Goal: Task Accomplishment & Management: Use online tool/utility

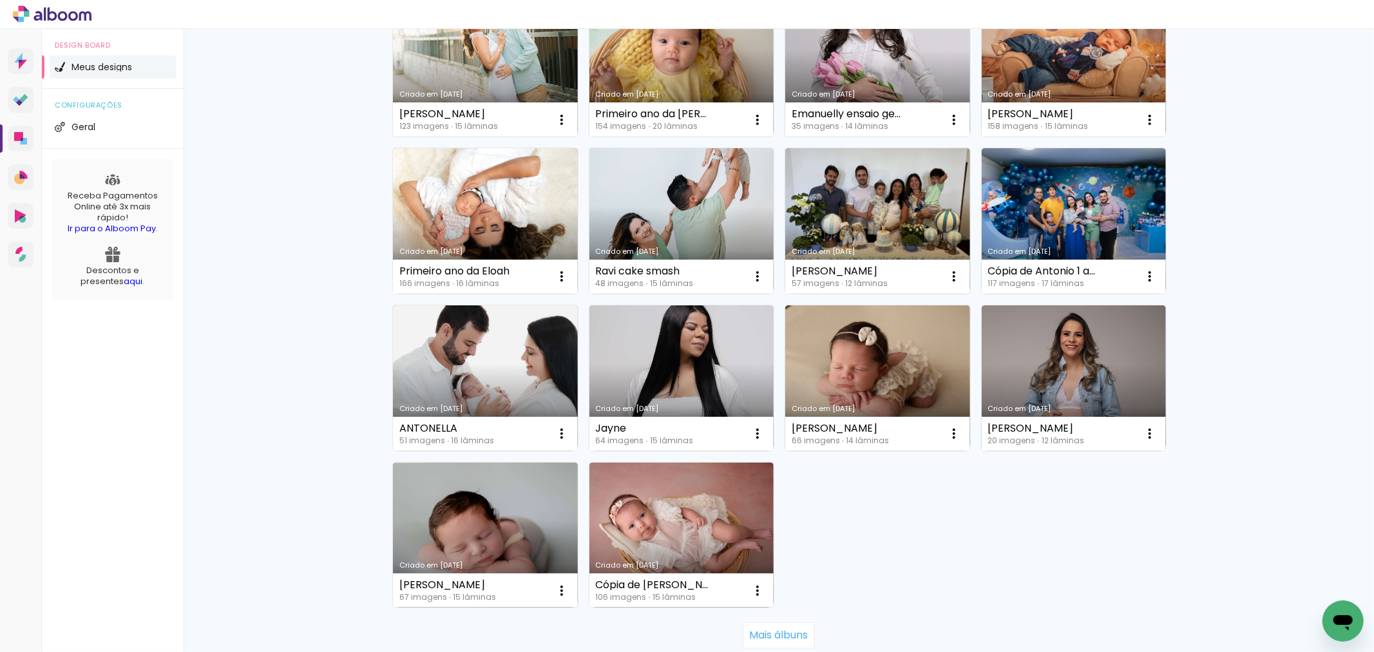
scroll to position [716, 0]
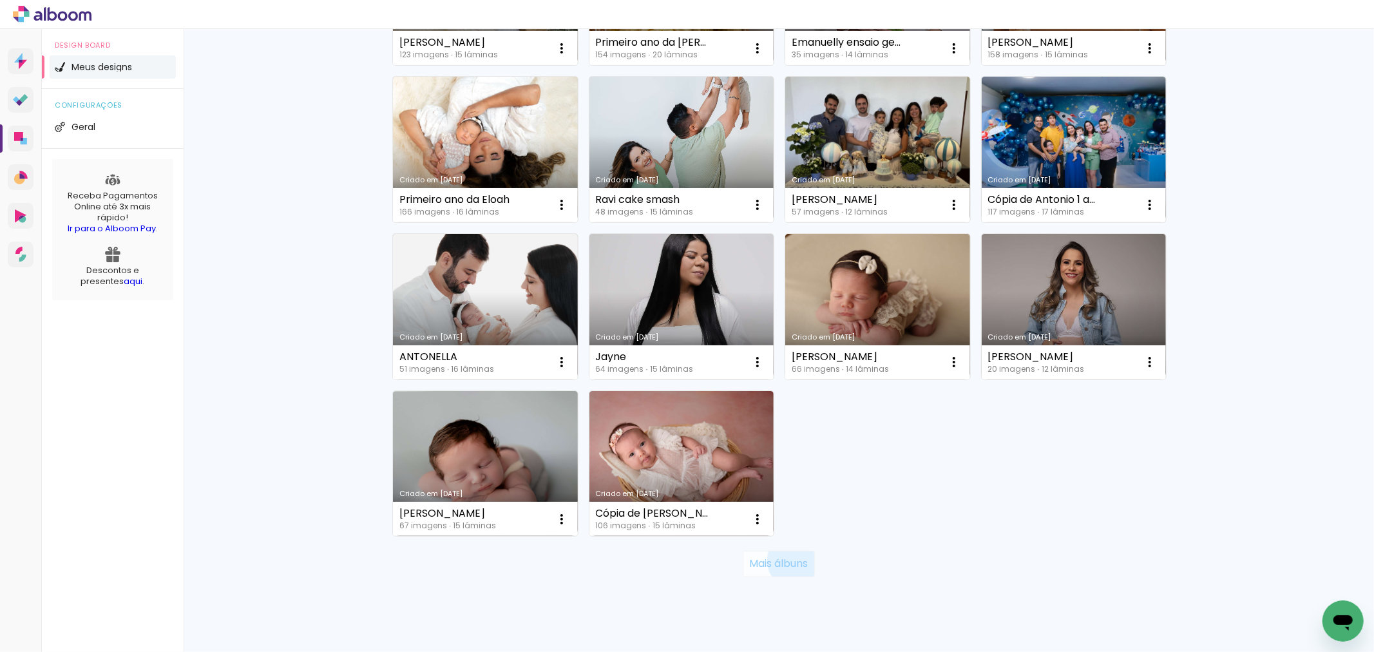
click at [0, 0] on slot "Mais álbuns" at bounding box center [0, 0] width 0 height 0
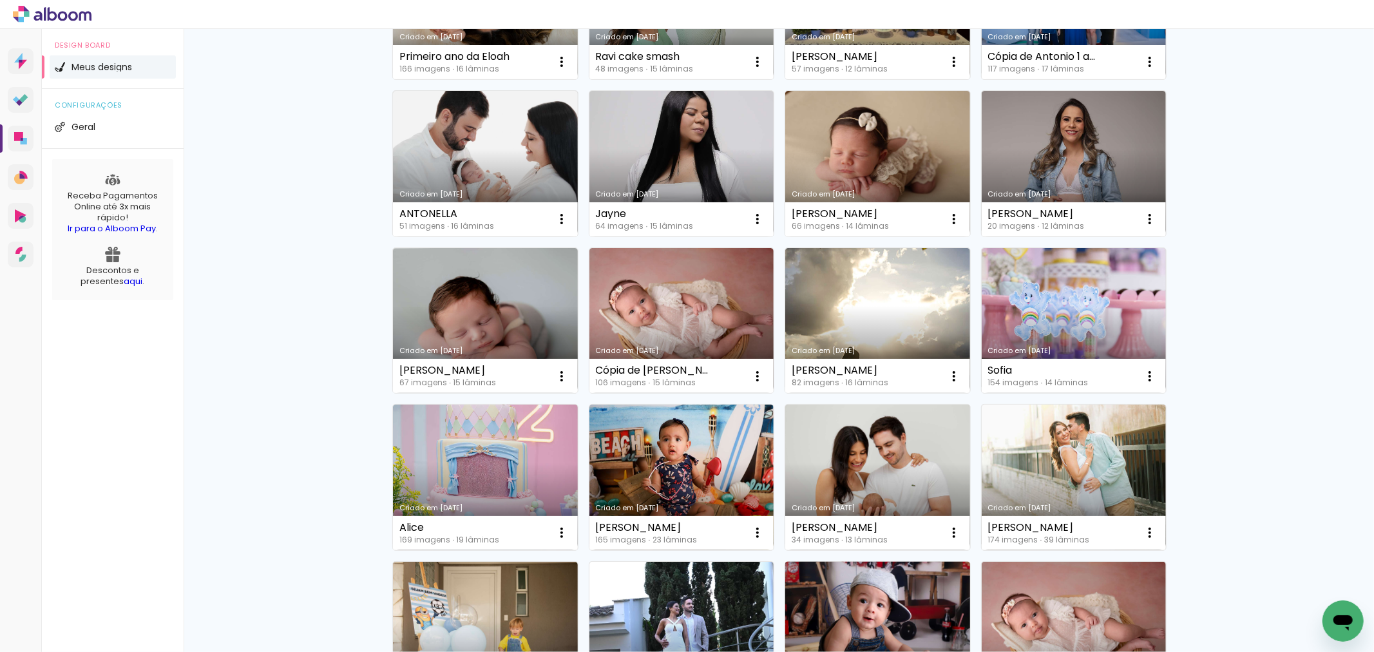
scroll to position [930, 0]
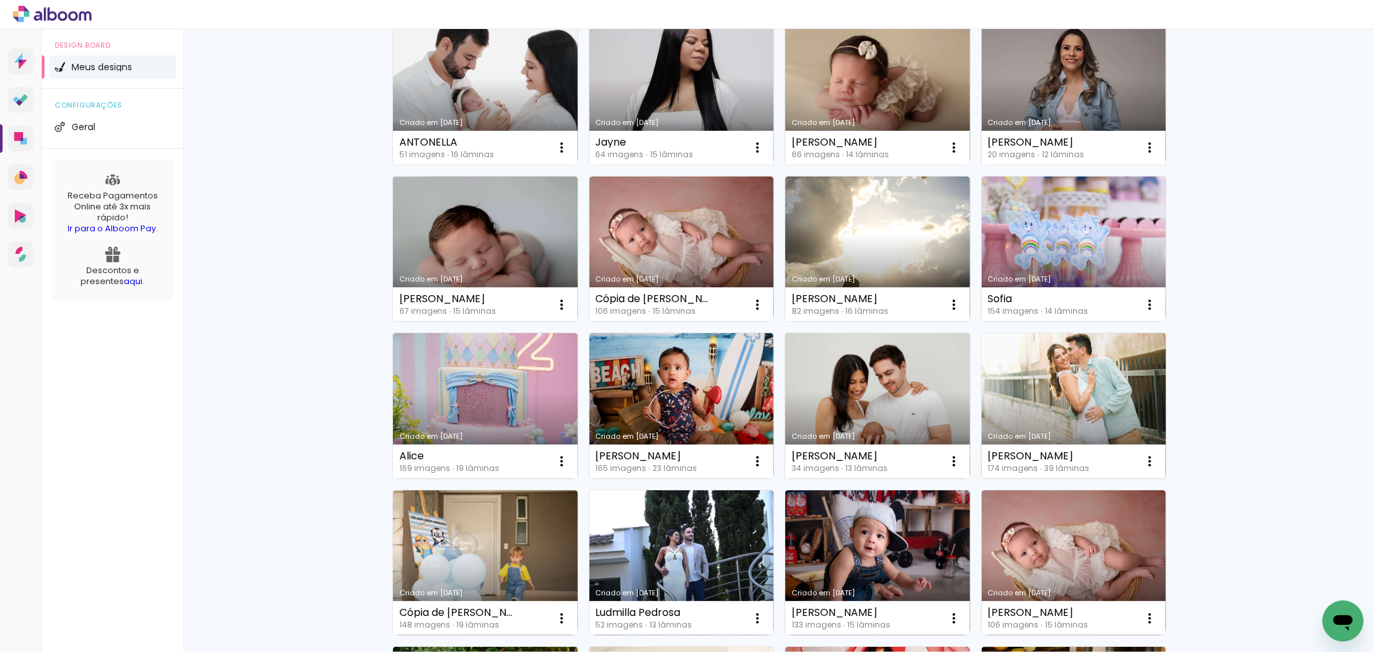
click at [1080, 409] on link "Criado em 15/05/25" at bounding box center [1074, 406] width 185 height 146
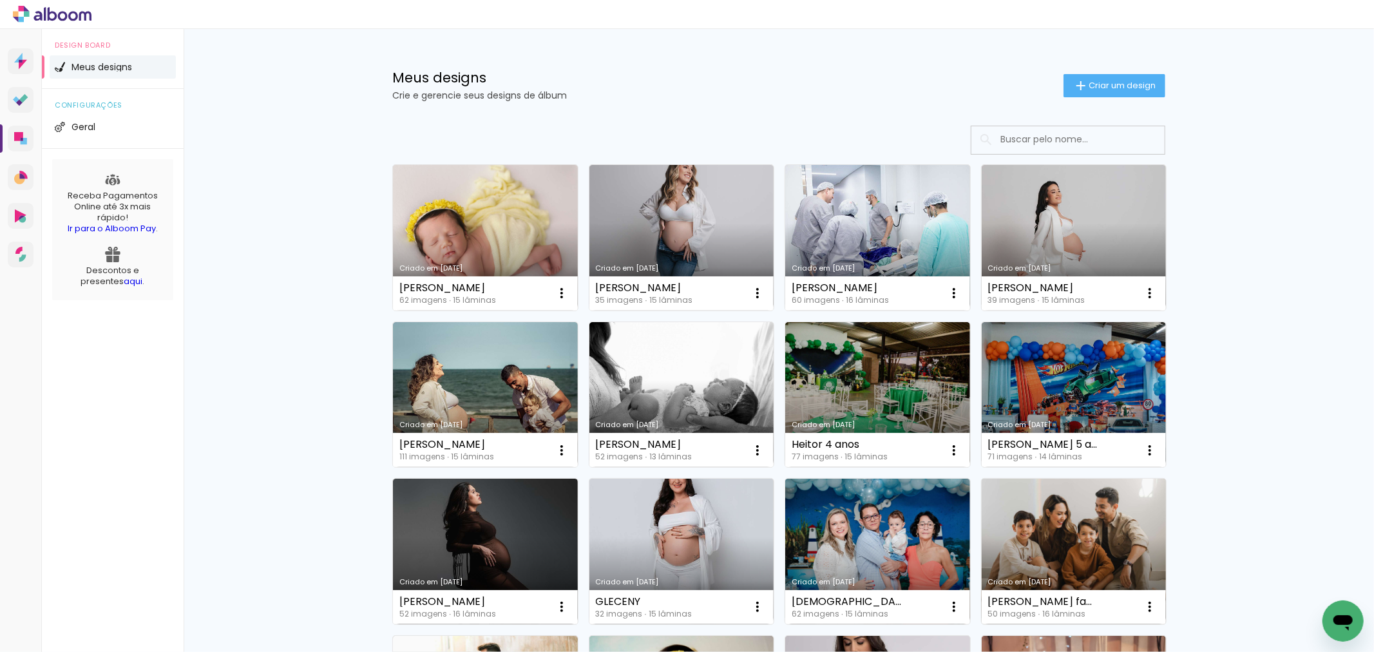
scroll to position [72, 0]
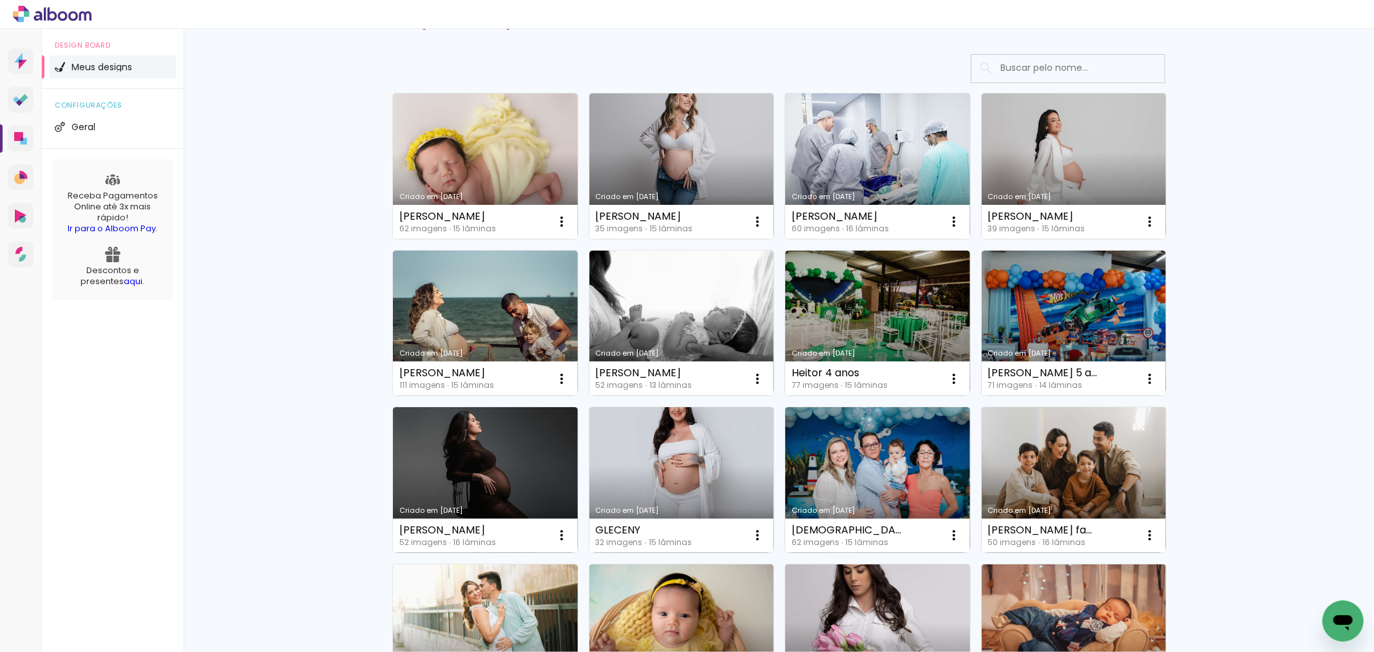
click at [1093, 484] on link "Criado em [DATE]" at bounding box center [1074, 480] width 185 height 146
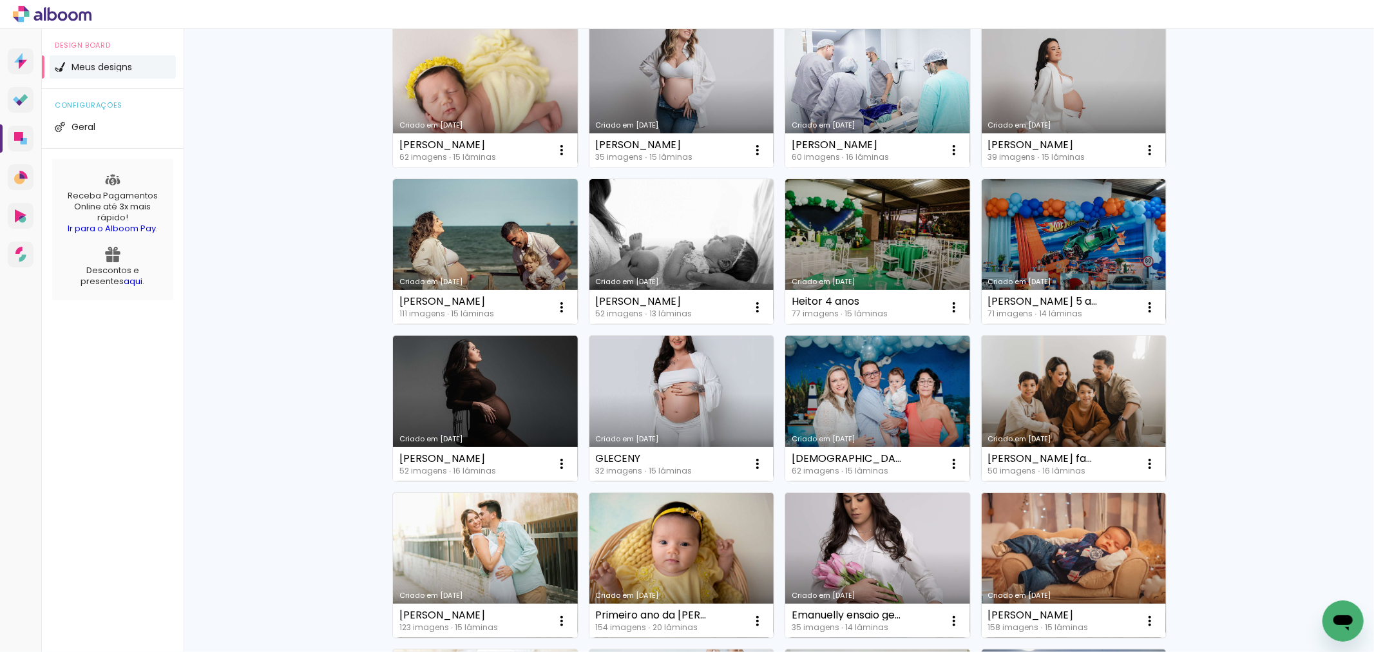
scroll to position [72, 0]
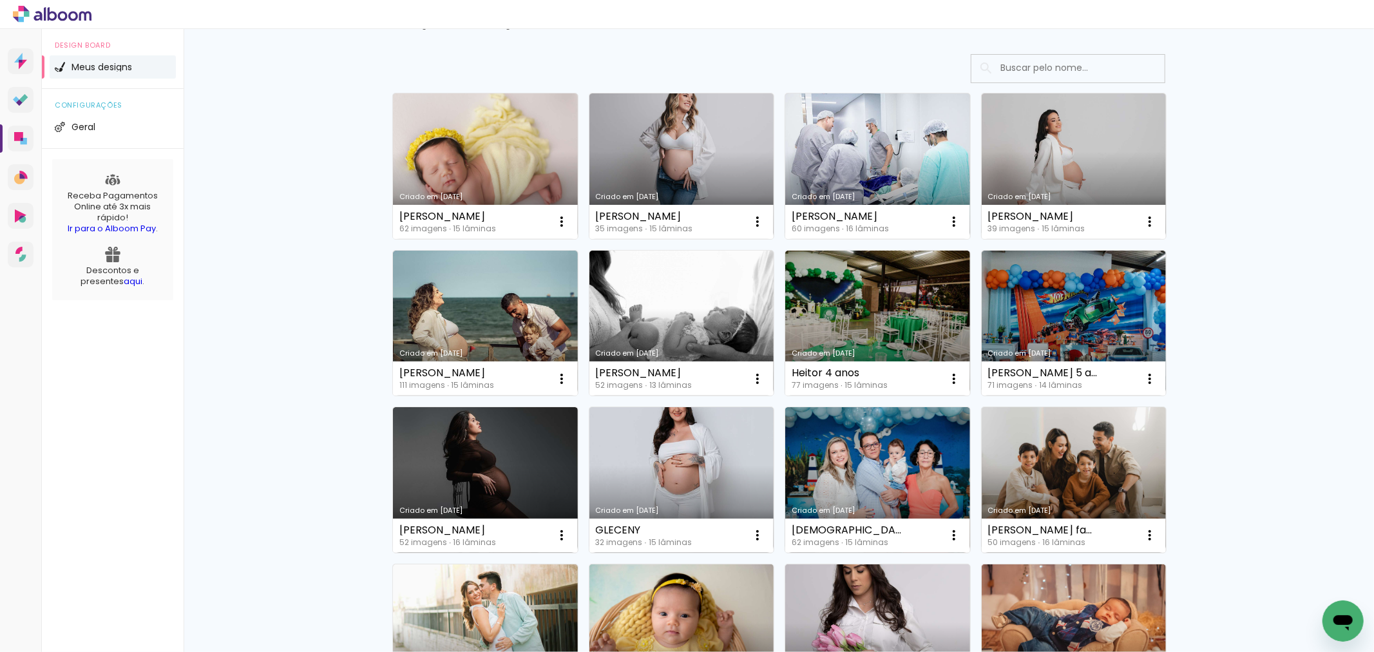
click at [510, 484] on link "Criado em [DATE]" at bounding box center [485, 480] width 185 height 146
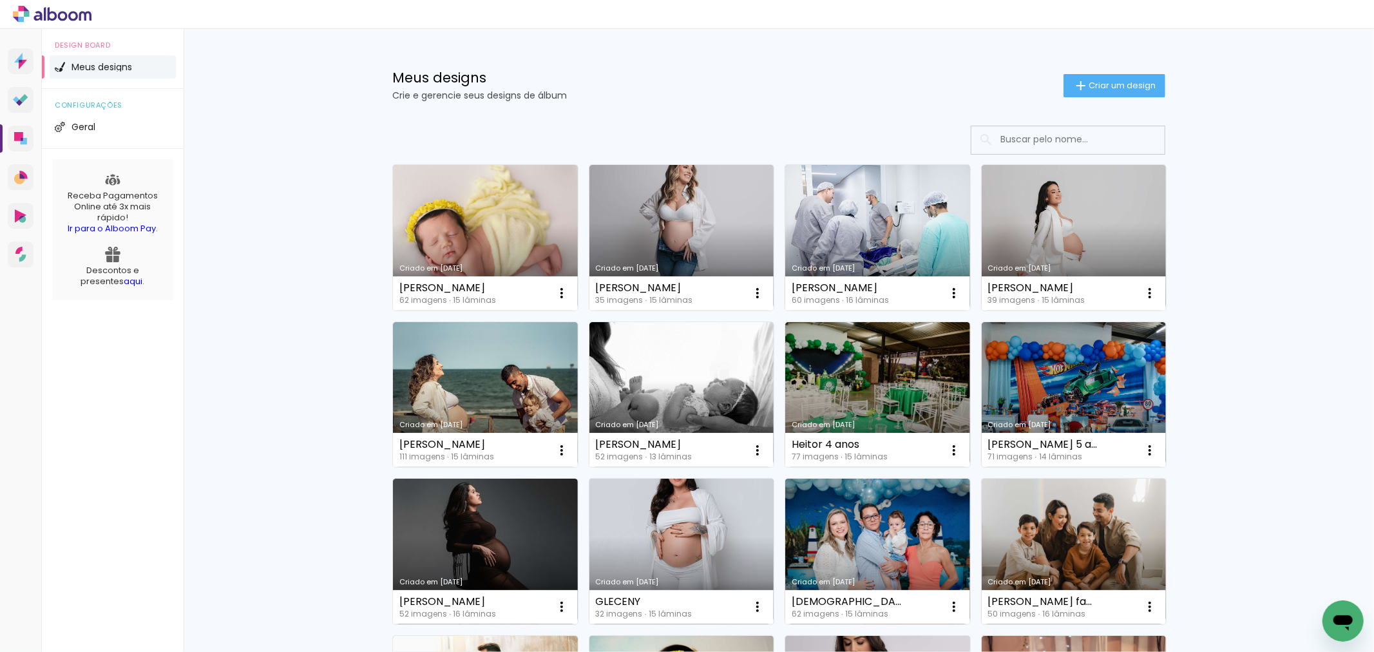
scroll to position [143, 0]
